Goal: Navigation & Orientation: Find specific page/section

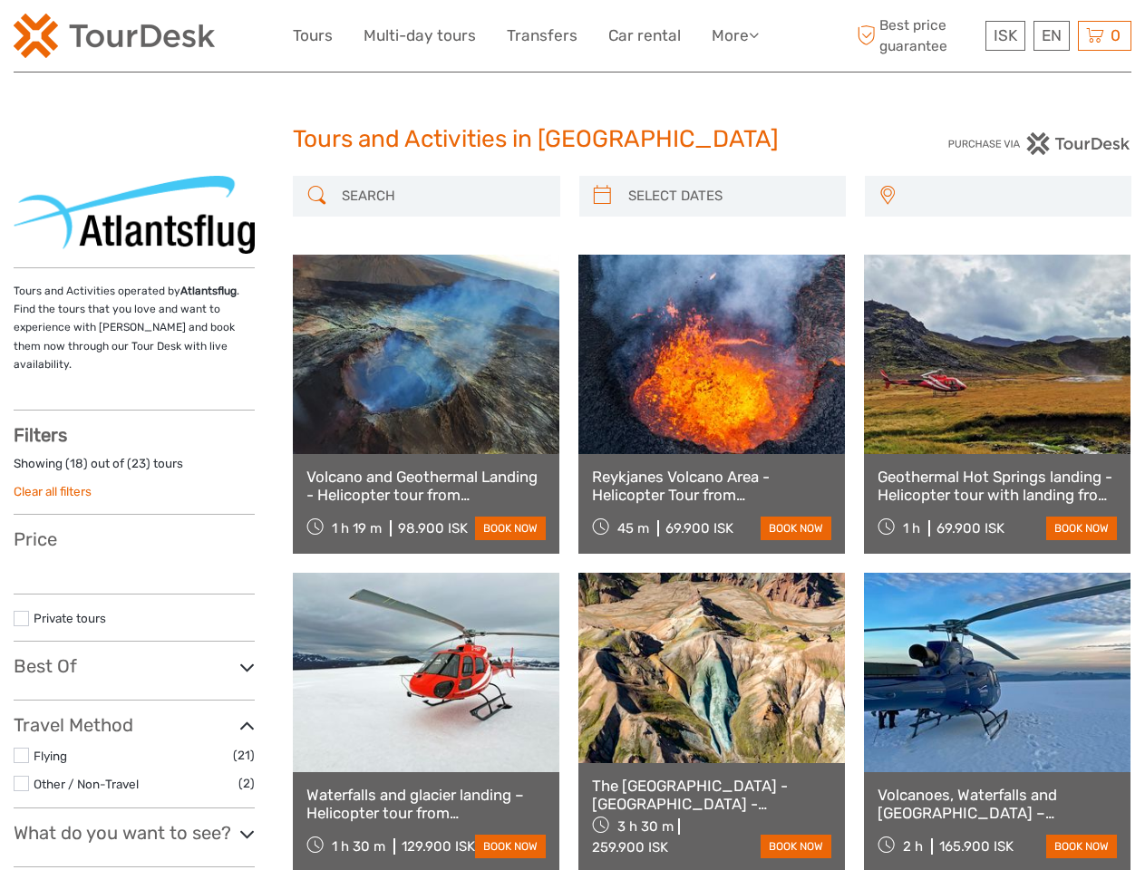
select select
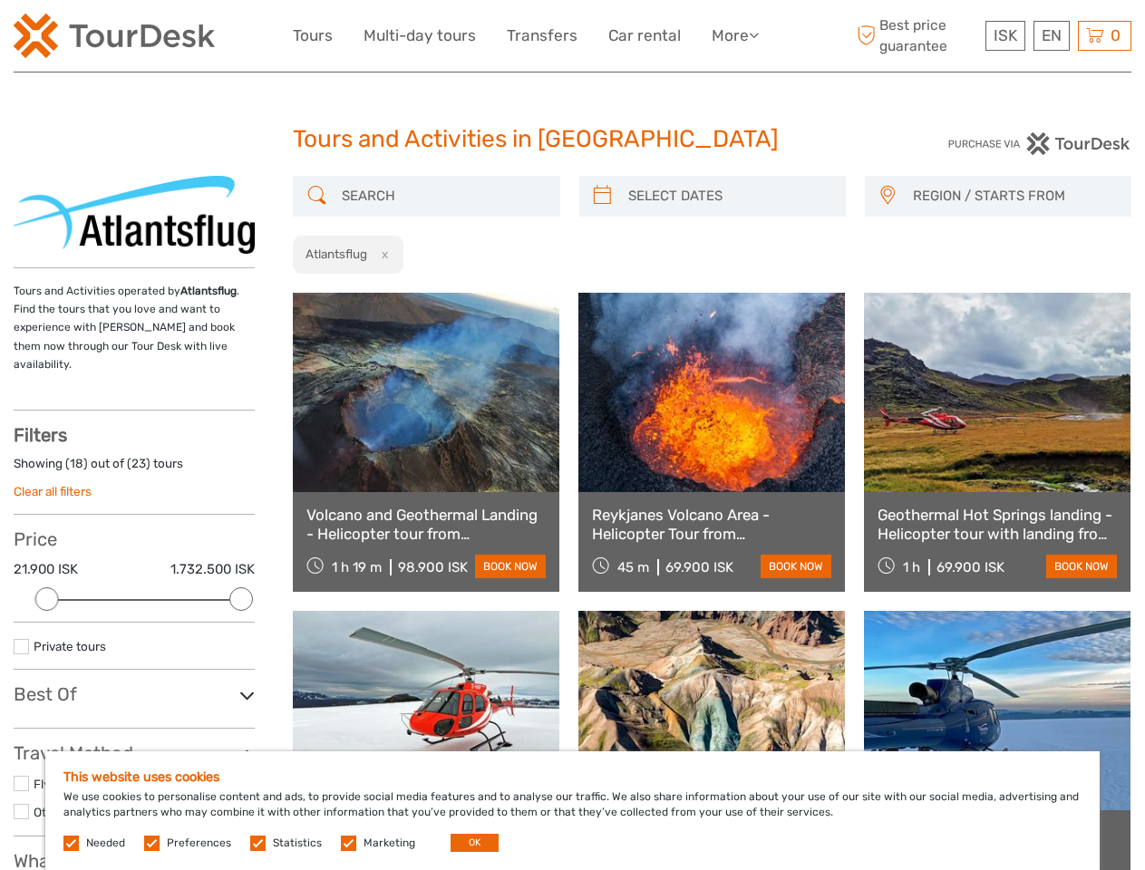
click at [733, 35] on link "More" at bounding box center [735, 36] width 47 height 26
click at [755, 34] on icon at bounding box center [754, 34] width 10 height 15
click at [1005, 35] on span "ISK" at bounding box center [1006, 35] width 24 height 18
click at [1051, 35] on div "EN English Español Deutsch" at bounding box center [1052, 36] width 36 height 30
click at [1104, 35] on div "0 Items Total 0 ISK Checkout The shopping cart is empty." at bounding box center [1104, 36] width 53 height 30
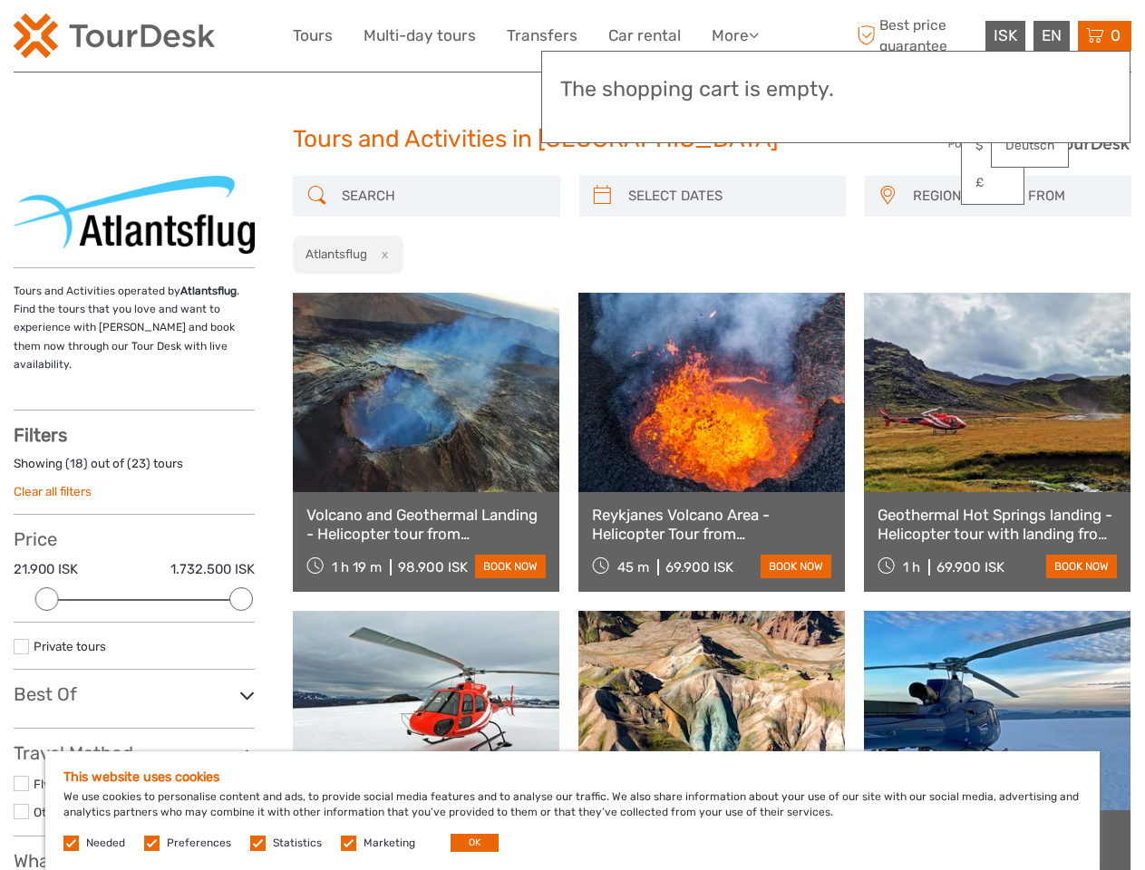
click at [47, 587] on div at bounding box center [47, 599] width 24 height 24
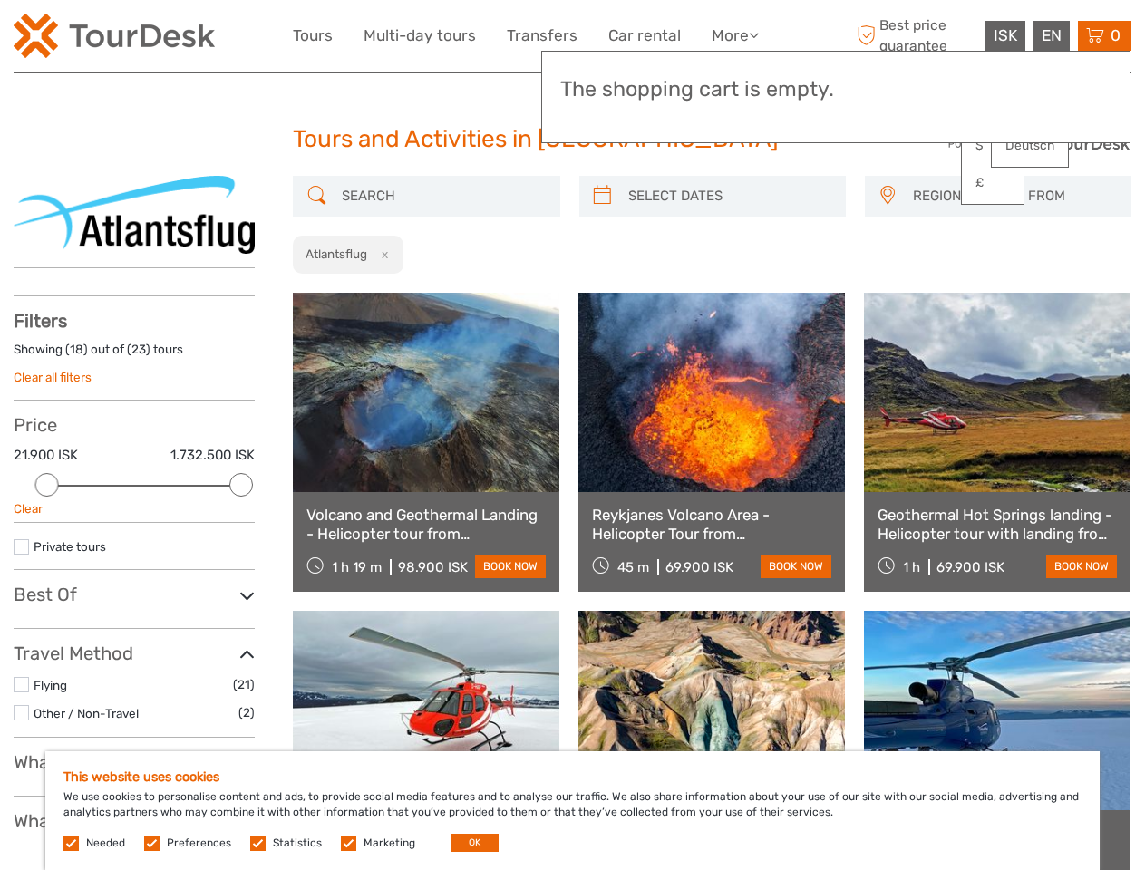
click at [241, 643] on div "Travel Method Flying (21) Other / Non-Travel (2) No available travel methods" at bounding box center [134, 690] width 241 height 94
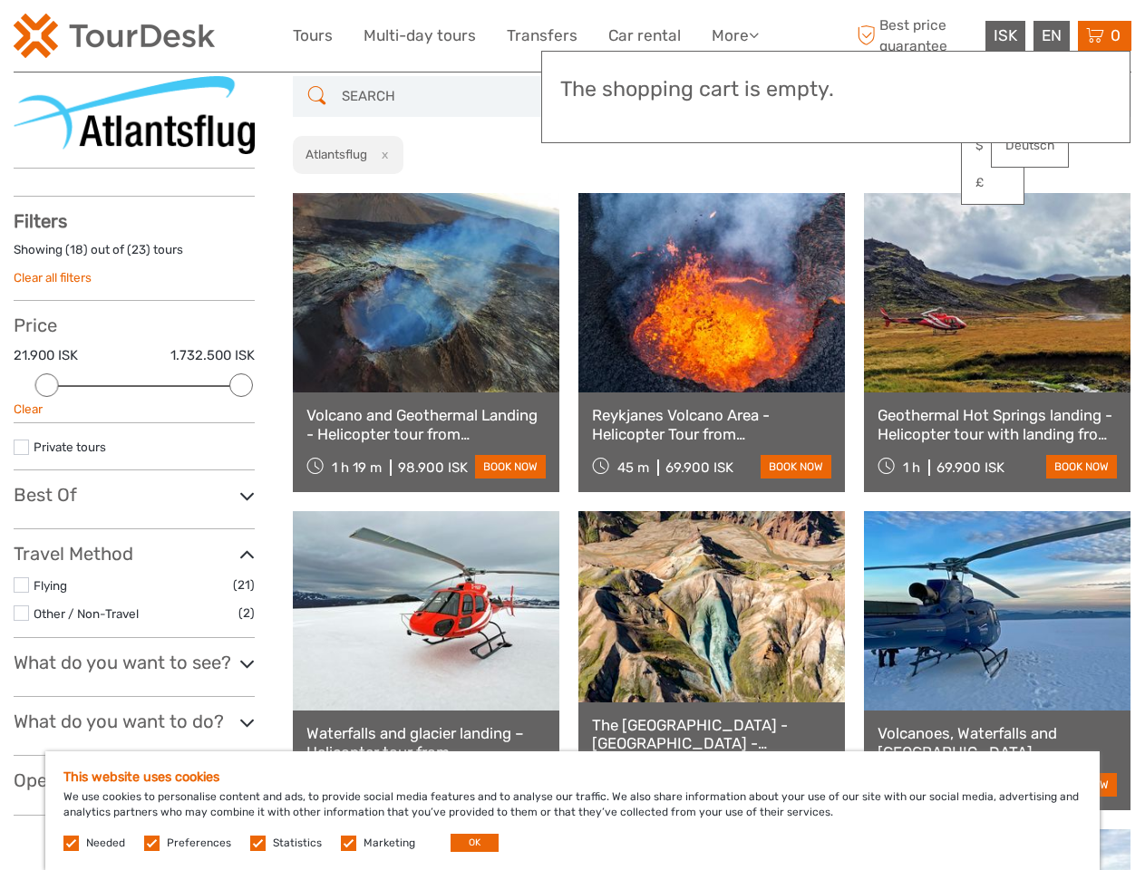
click at [602, 196] on link at bounding box center [711, 292] width 267 height 199
click at [728, 196] on link at bounding box center [711, 292] width 267 height 199
click at [887, 196] on link at bounding box center [997, 292] width 267 height 199
